Goal: Navigation & Orientation: Find specific page/section

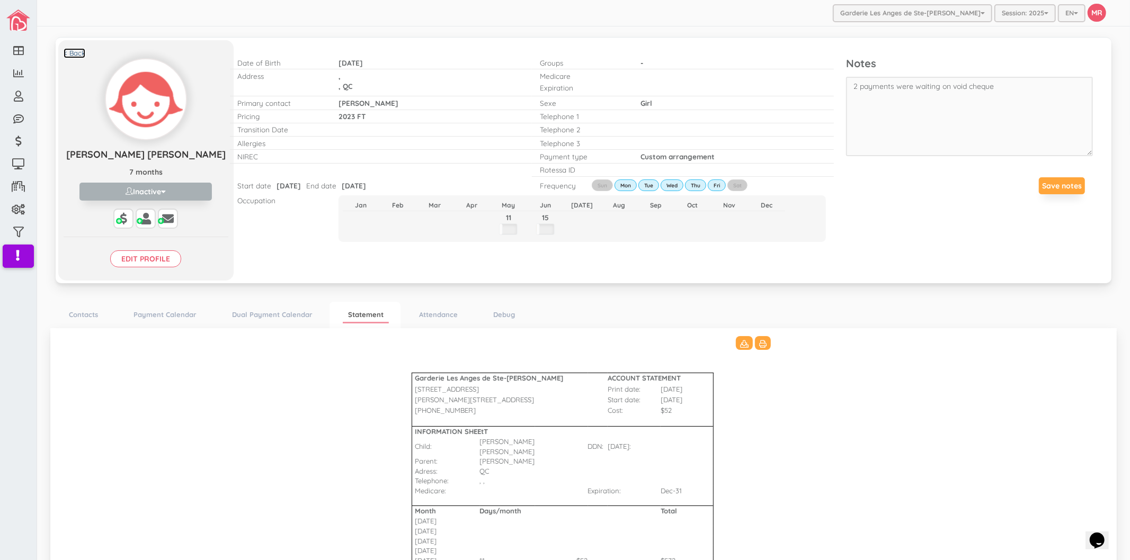
click at [77, 55] on link "< Back" at bounding box center [75, 53] width 22 height 10
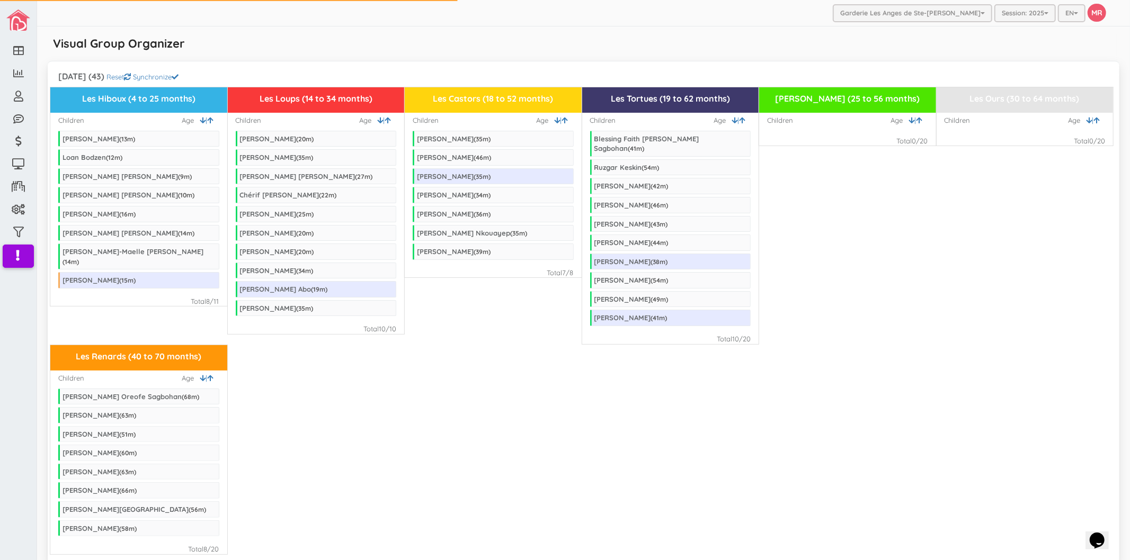
scroll to position [1936, 0]
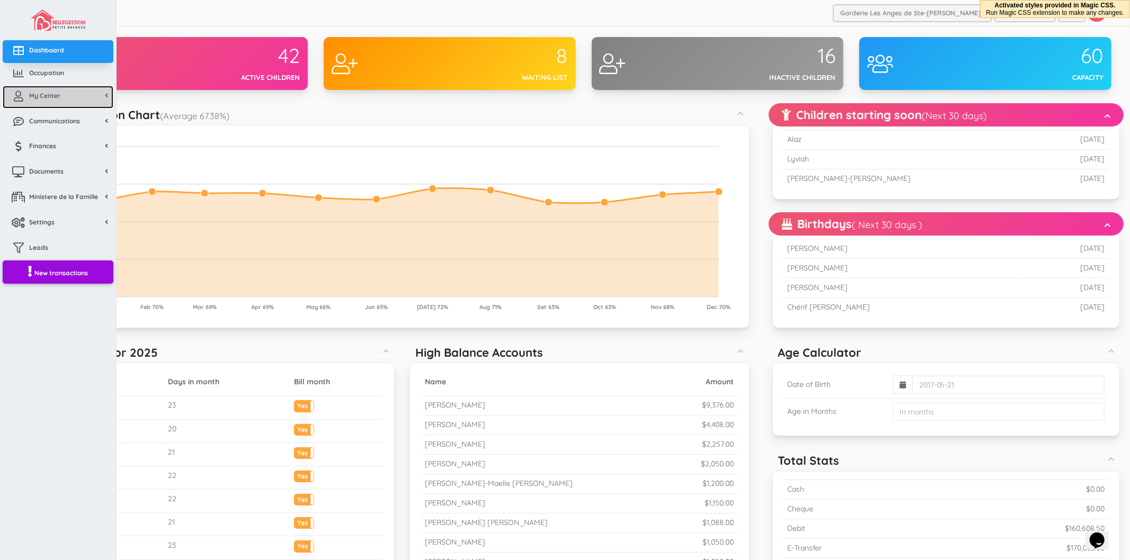
click at [55, 101] on link "My Center" at bounding box center [58, 97] width 111 height 23
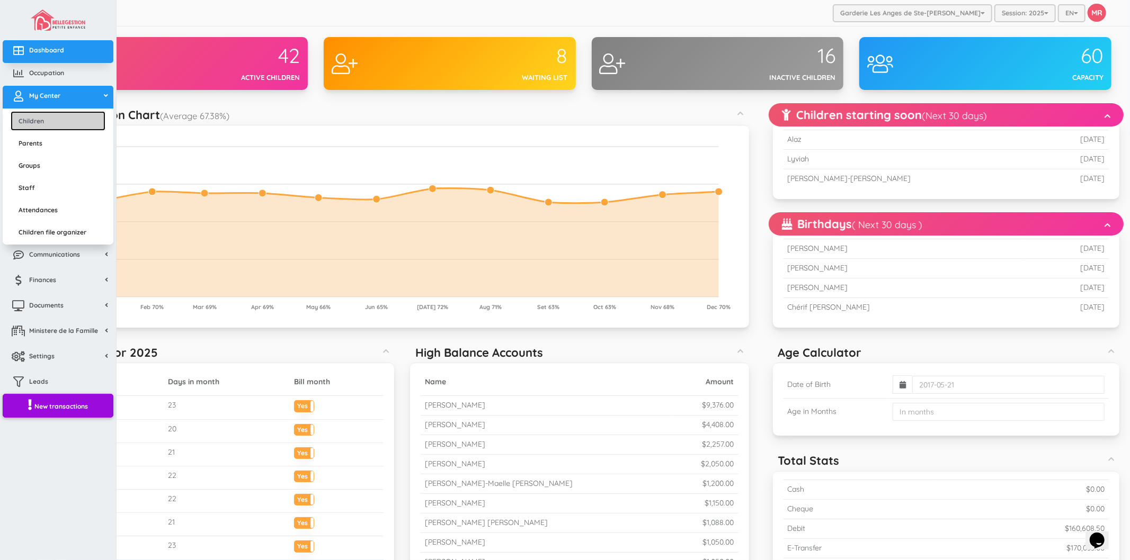
click at [73, 117] on link "Children" at bounding box center [58, 121] width 95 height 20
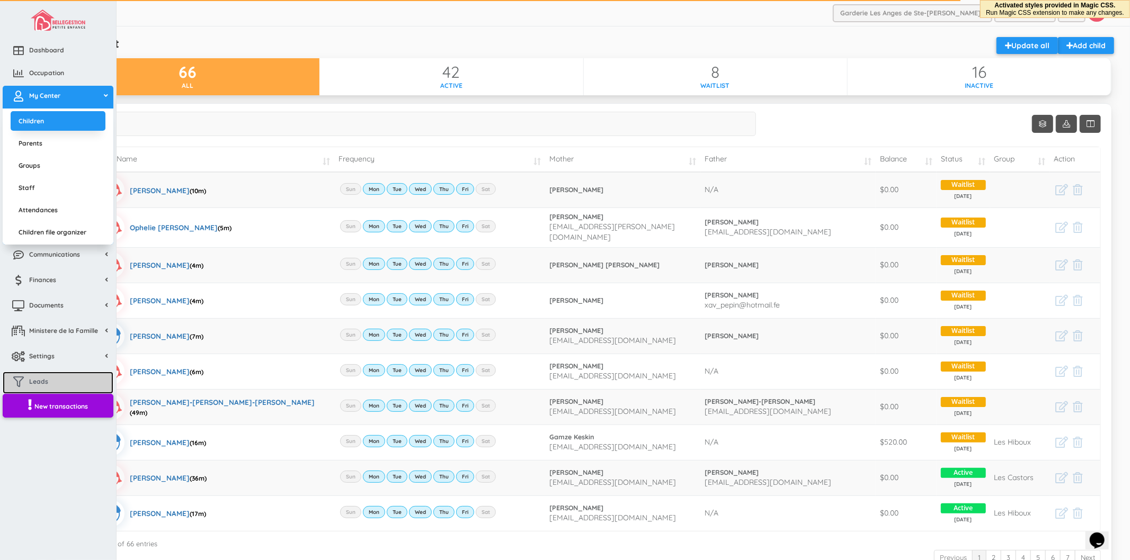
click at [53, 378] on link "Leads" at bounding box center [58, 383] width 111 height 23
